Goal: Transaction & Acquisition: Purchase product/service

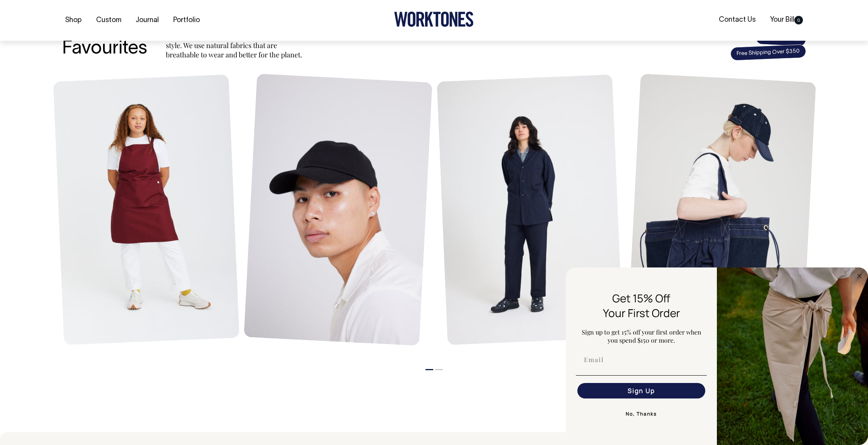
scroll to position [314, 0]
click at [647, 411] on button "No, Thanks" at bounding box center [641, 413] width 131 height 15
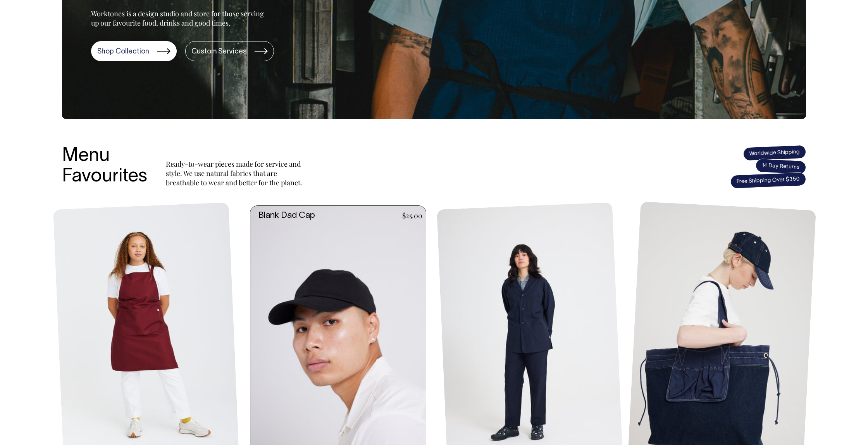
click at [298, 211] on link at bounding box center [340, 337] width 180 height 263
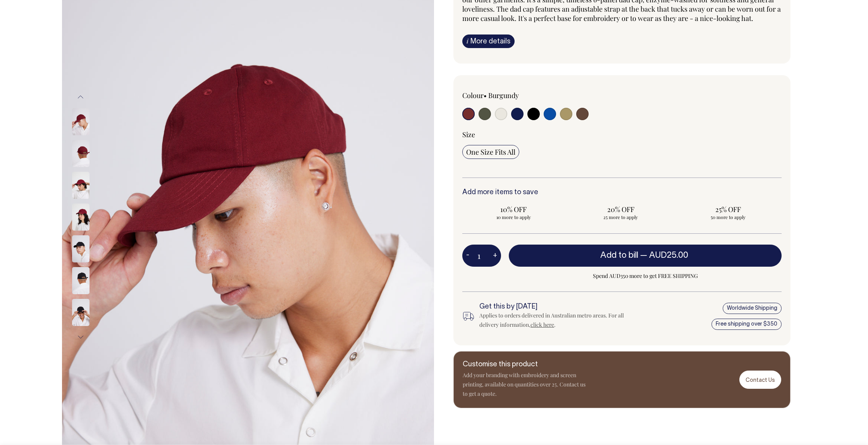
scroll to position [103, 0]
click at [488, 120] on input "radio" at bounding box center [484, 114] width 12 height 12
radio input "true"
select select "Olive"
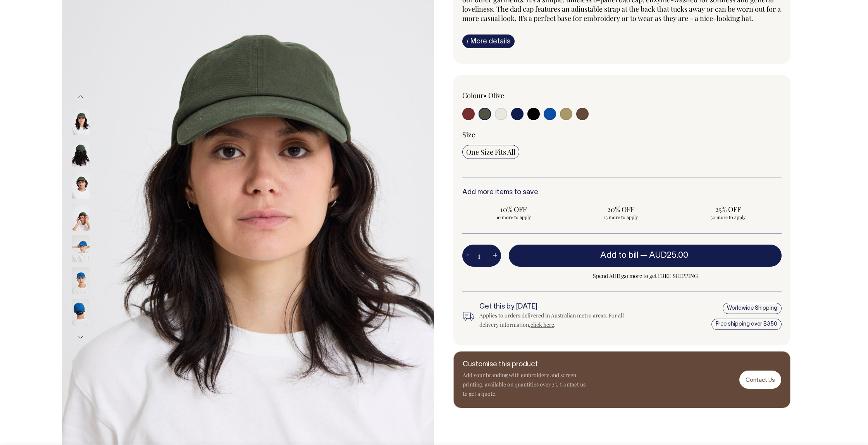
click at [511, 120] on input "radio" at bounding box center [517, 114] width 12 height 12
radio input "true"
select select "Dark Navy"
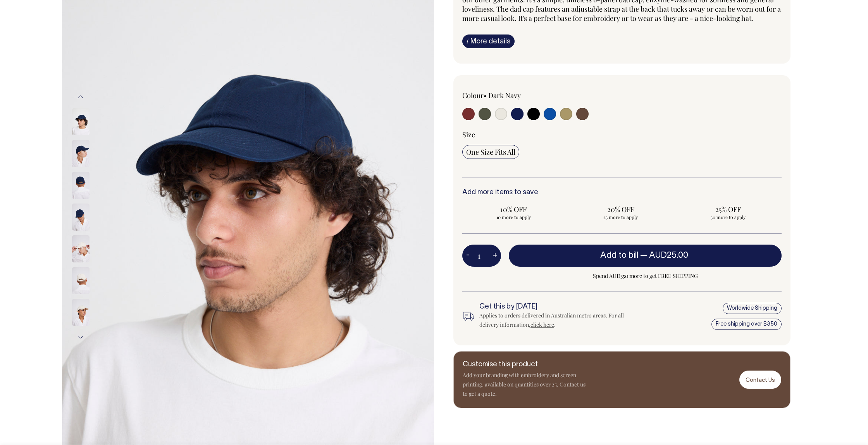
click at [555, 120] on input "radio" at bounding box center [550, 114] width 12 height 12
radio input "true"
select select "Worker Blue"
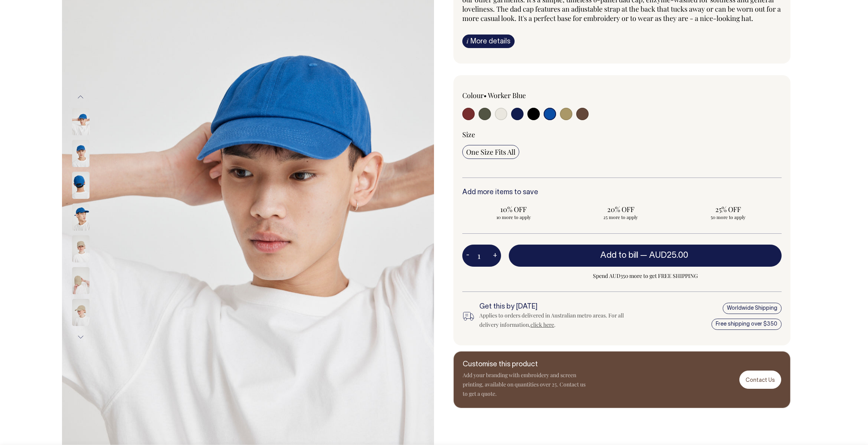
click at [500, 120] on input "radio" at bounding box center [501, 114] width 12 height 12
radio input "true"
select select "Natural"
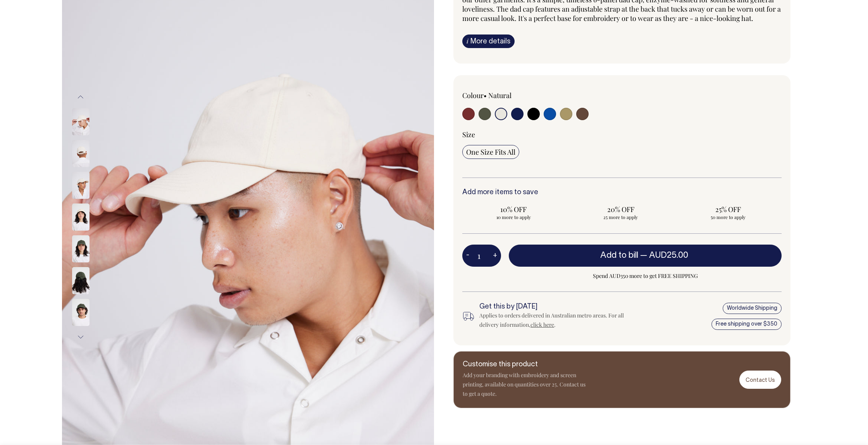
click at [484, 120] on input "radio" at bounding box center [484, 114] width 12 height 12
radio input "true"
select select "Olive"
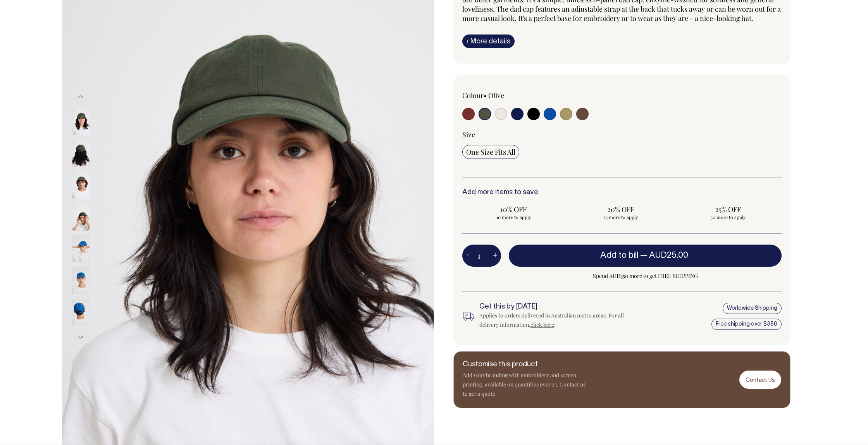
click at [471, 120] on input "radio" at bounding box center [468, 114] width 12 height 12
radio input "true"
select select "Burgundy"
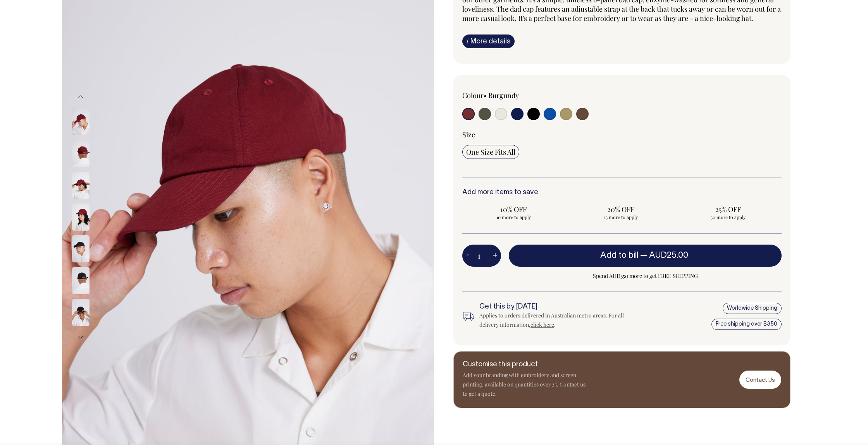
click at [83, 219] on img at bounding box center [80, 216] width 17 height 27
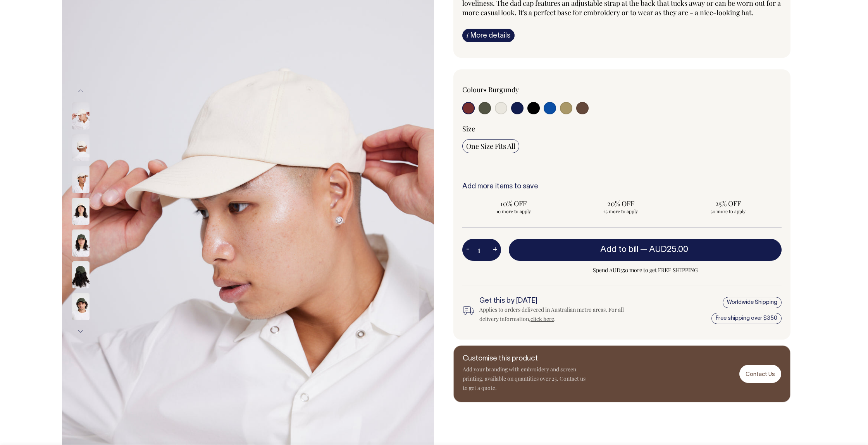
scroll to position [109, 0]
click at [518, 114] on input "radio" at bounding box center [517, 108] width 12 height 12
radio input "true"
select select "Dark Navy"
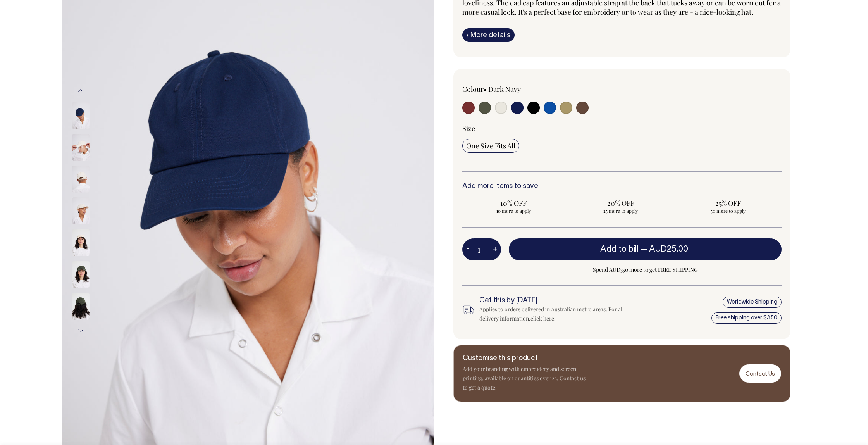
click at [83, 276] on img at bounding box center [80, 274] width 17 height 27
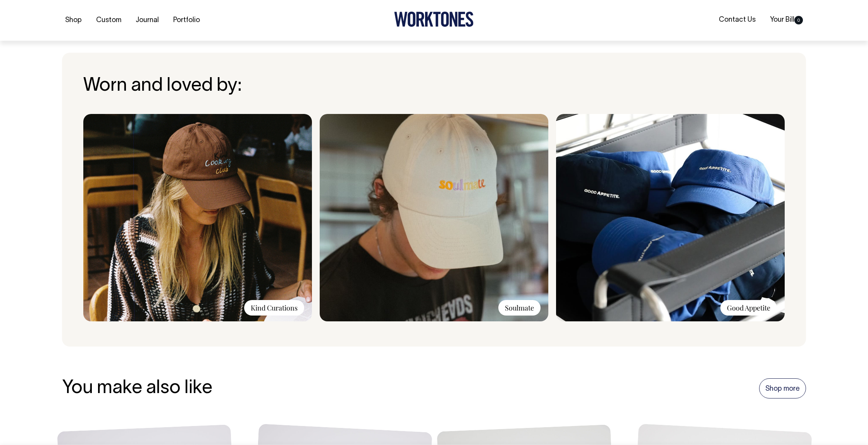
scroll to position [573, 0]
click at [746, 228] on img at bounding box center [670, 217] width 229 height 207
click at [745, 307] on div "Good Appetite" at bounding box center [748, 306] width 57 height 15
click at [622, 200] on img at bounding box center [670, 217] width 229 height 207
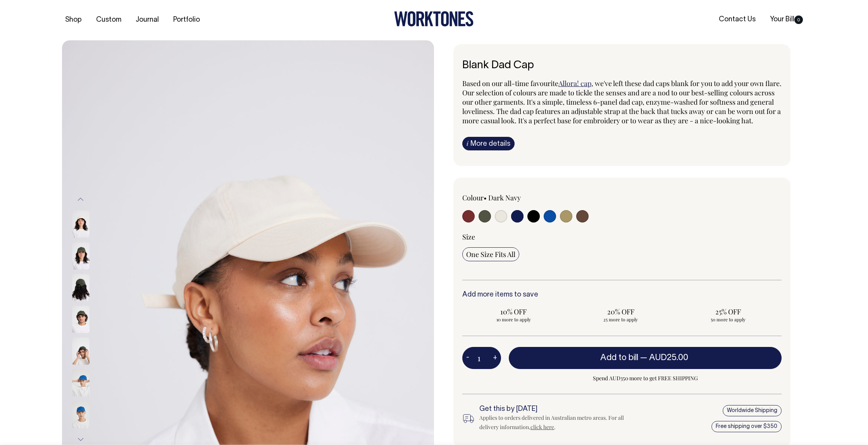
scroll to position [0, 0]
click at [520, 222] on input "radio" at bounding box center [517, 216] width 12 height 12
click at [81, 293] on img at bounding box center [80, 287] width 17 height 27
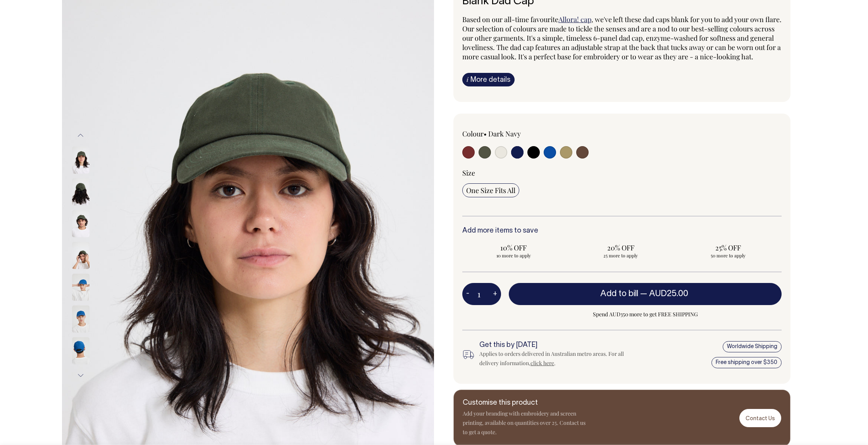
scroll to position [65, 0]
